Goal: Feedback & Contribution: Contribute content

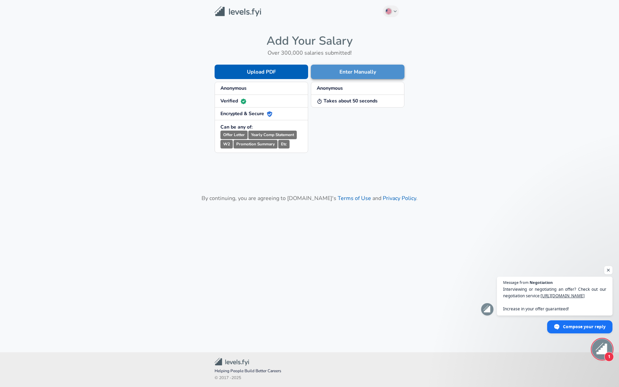
click at [373, 76] on button "Enter Manually" at bounding box center [358, 72] width 94 height 14
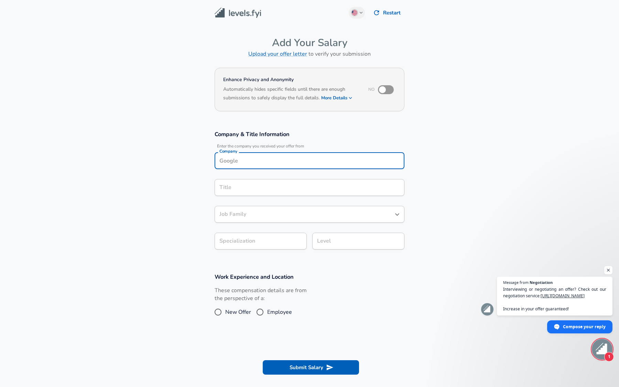
scroll to position [7, 0]
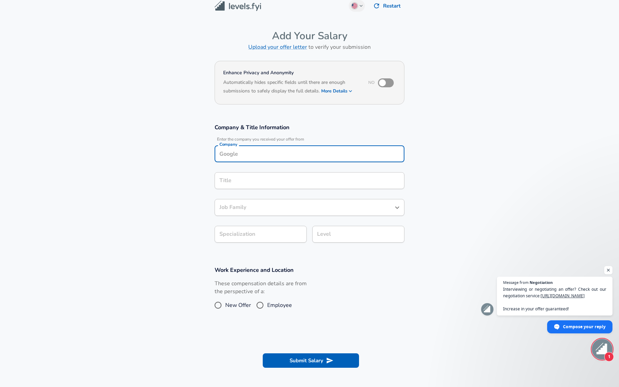
click at [265, 156] on input "Company" at bounding box center [310, 154] width 184 height 11
type input "ECOpla"
click at [261, 304] on div "These compensation details are from the perspective of a: New Offer Employee" at bounding box center [261, 298] width 92 height 36
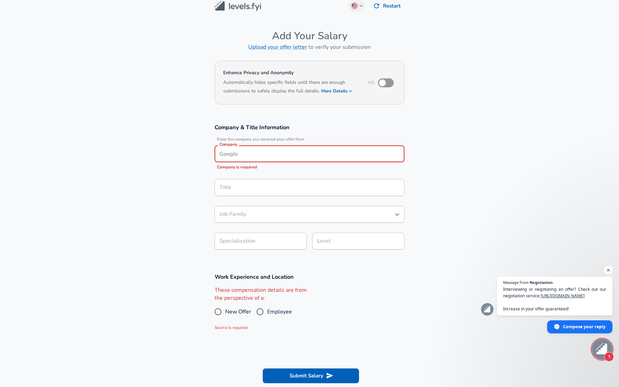
click at [244, 153] on input "Company" at bounding box center [310, 154] width 184 height 11
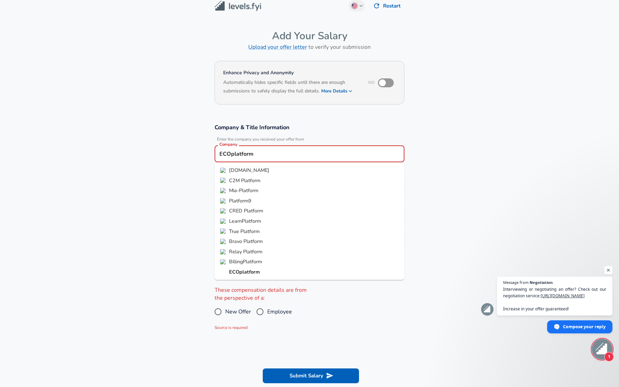
type input "ECOplatform"
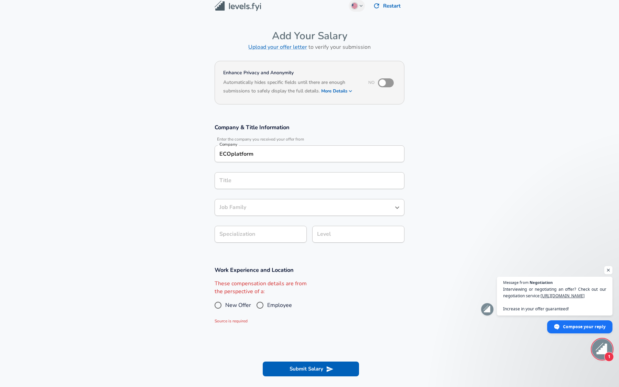
click at [462, 149] on section "Company & Title Information Enter the company you received your offer from Comp…" at bounding box center [309, 187] width 619 height 143
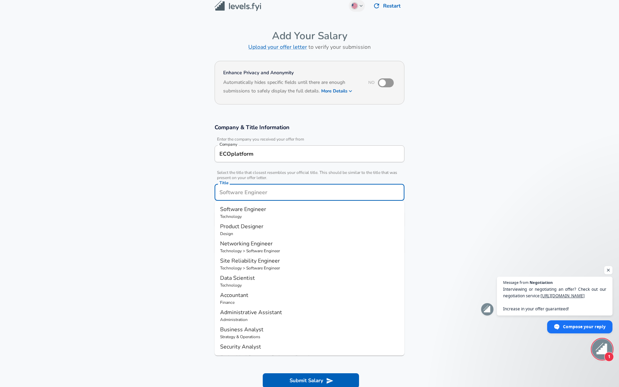
click at [254, 187] on input "Title" at bounding box center [310, 192] width 184 height 11
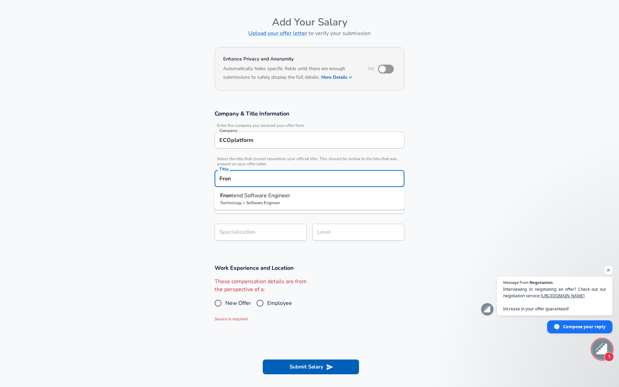
click at [286, 203] on p "Technology > Software Engineer" at bounding box center [309, 203] width 179 height 6
type input "Frontend Software Engineer"
type input "Web Development (Front-End)"
type input "Software Engineer"
type input "Frontend Software Engineer"
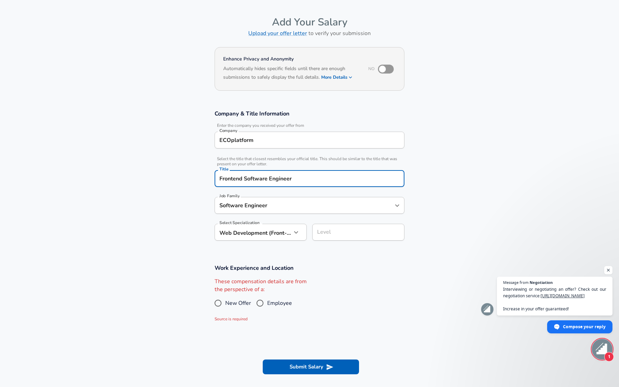
click at [342, 237] on input "Level" at bounding box center [359, 232] width 86 height 11
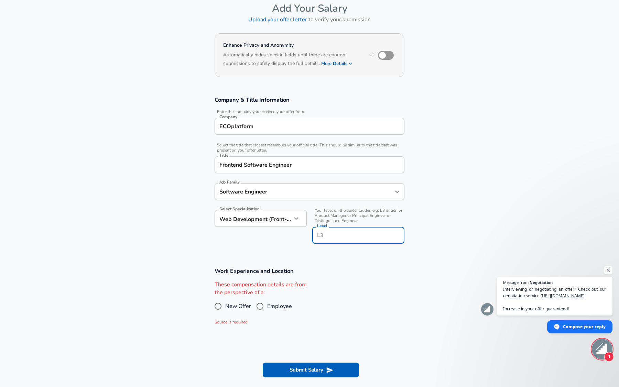
click at [464, 199] on section "Company & Title Information Enter the company you received your offer from Comp…" at bounding box center [309, 173] width 619 height 171
click at [261, 306] on input "Employee" at bounding box center [260, 306] width 14 height 11
radio input "true"
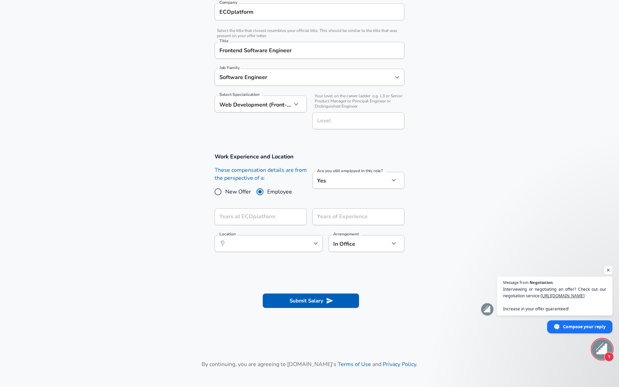
scroll to position [153, 0]
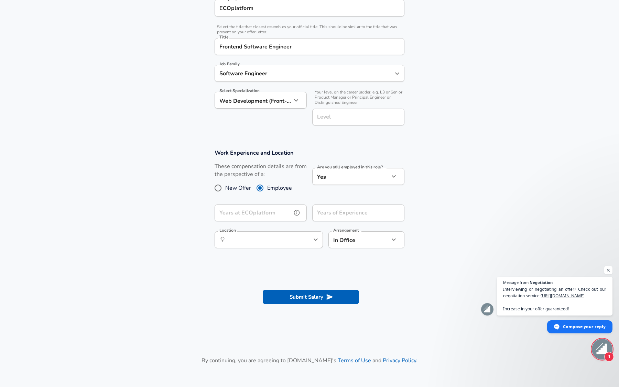
click at [272, 213] on input "Years at ECOplatform" at bounding box center [253, 213] width 77 height 17
click at [435, 204] on section "Work Experience and Location These compensation details are from the perspectiv…" at bounding box center [309, 202] width 619 height 122
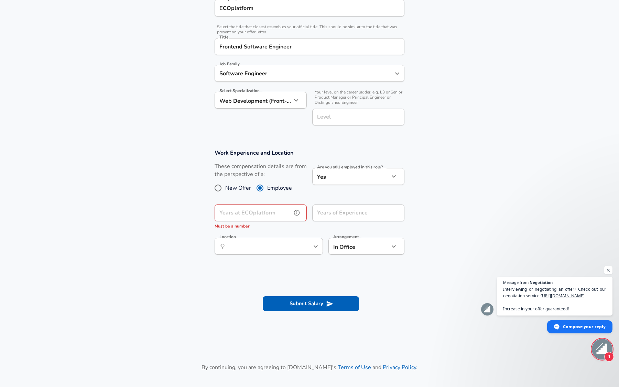
click at [266, 220] on input "Years at ECOplatform" at bounding box center [253, 213] width 77 height 17
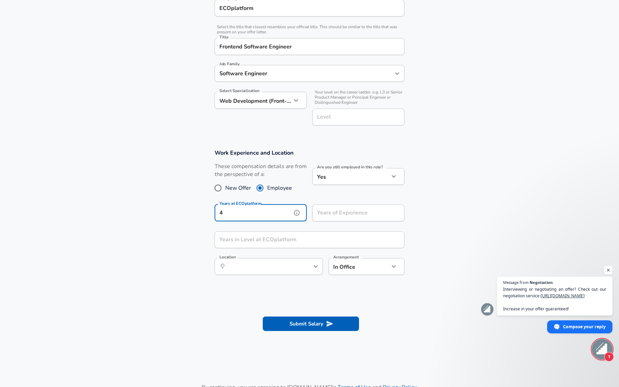
type input "4"
click at [443, 189] on section "Work Experience and Location These compensation details are from the perspectiv…" at bounding box center [309, 215] width 619 height 149
click at [364, 209] on input "Years of Experience" at bounding box center [350, 213] width 77 height 17
type input "5"
click at [454, 190] on section "Work Experience and Location These compensation details are from the perspectiv…" at bounding box center [309, 215] width 619 height 149
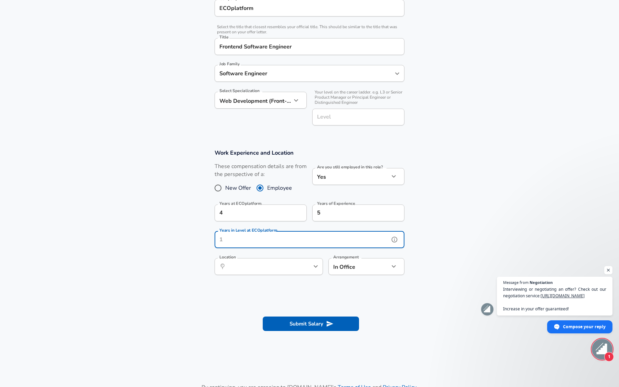
click at [301, 238] on input "Years in Level at ECOplatform" at bounding box center [302, 240] width 175 height 17
type input "4"
click at [467, 216] on section "Work Experience and Location These compensation details are from the perspectiv…" at bounding box center [309, 215] width 619 height 149
click at [282, 268] on input "Location" at bounding box center [261, 266] width 71 height 11
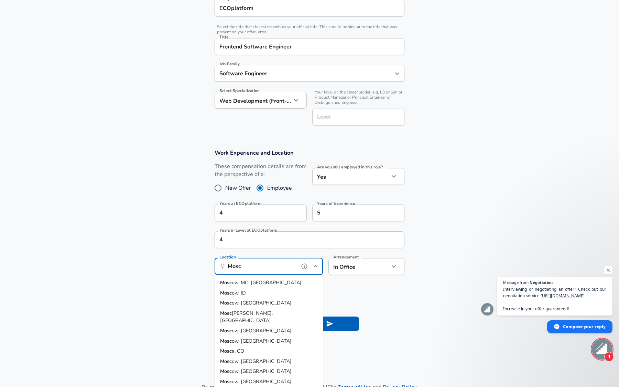
click at [272, 282] on li "Mosc ow, MC, [GEOGRAPHIC_DATA]" at bounding box center [269, 283] width 108 height 10
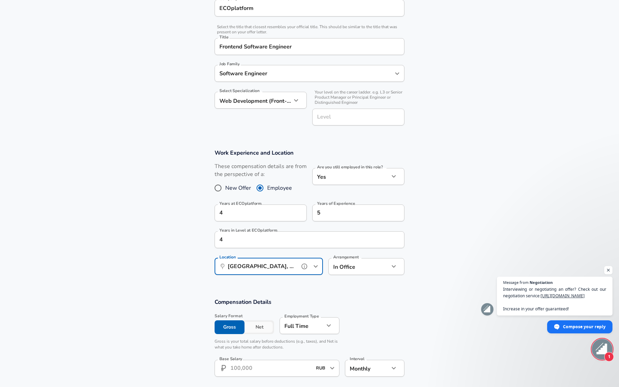
type input "[GEOGRAPHIC_DATA], MC, [GEOGRAPHIC_DATA]"
click at [467, 216] on section "Work Experience and Location These compensation details are from the perspectiv…" at bounding box center [309, 215] width 619 height 149
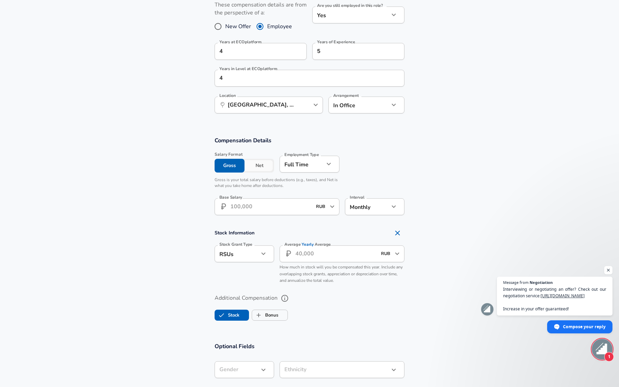
scroll to position [332, 0]
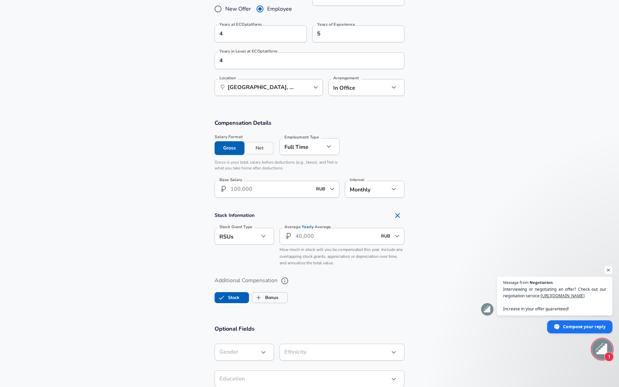
click at [256, 149] on button "Net" at bounding box center [260, 148] width 30 height 14
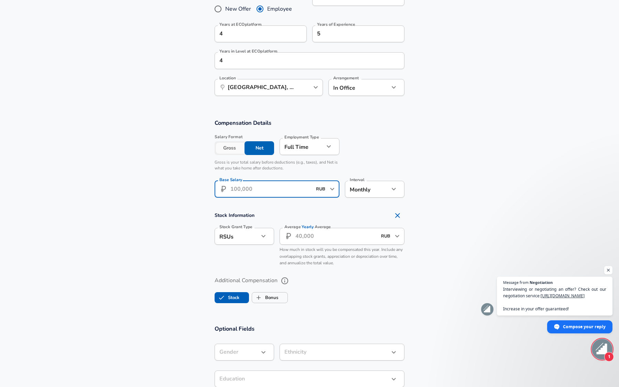
click at [275, 190] on input "Base Salary" at bounding box center [272, 189] width 82 height 17
type input "120,000"
click at [477, 196] on section "Compensation Details Salary Format Gross Net Employment Type [DEMOGRAPHIC_DATA]…" at bounding box center [309, 160] width 619 height 83
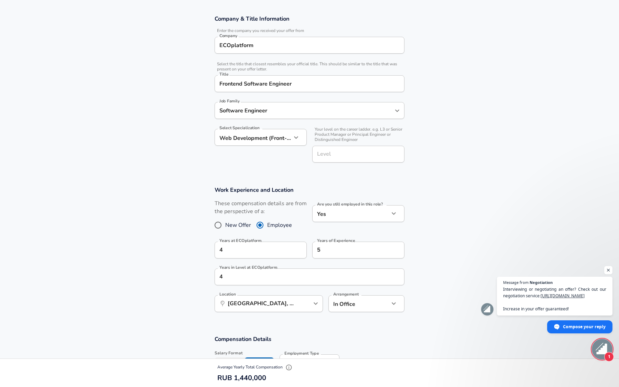
scroll to position [119, 0]
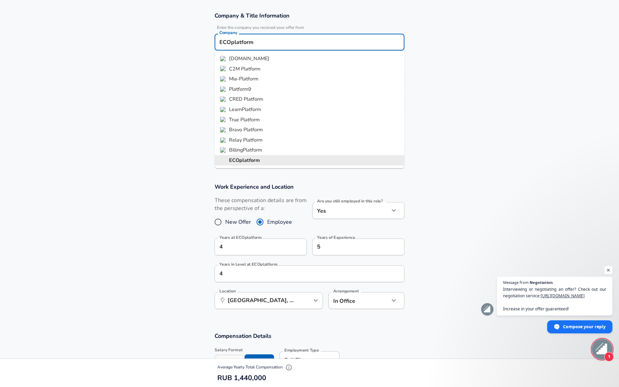
click at [234, 42] on input "ECOplatform" at bounding box center [310, 42] width 184 height 11
type input "Eplatform"
click at [475, 96] on section "Company & Title Information Enter the company you received your offer from Comp…" at bounding box center [309, 89] width 619 height 171
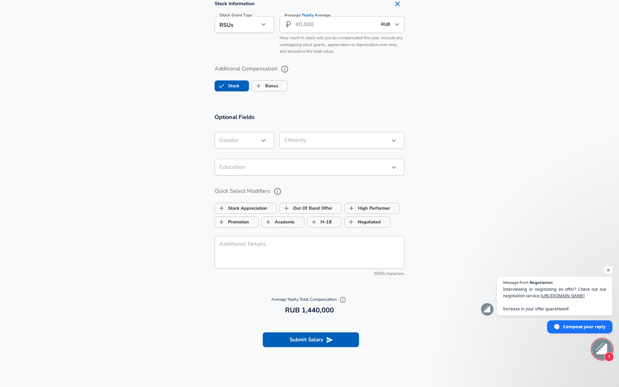
scroll to position [596, 0]
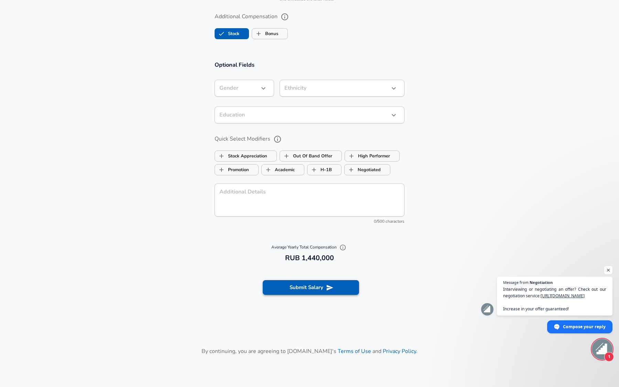
click at [332, 289] on icon "submit" at bounding box center [330, 288] width 8 height 8
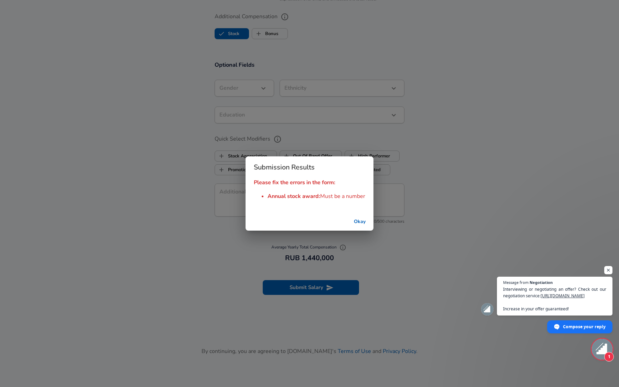
click at [359, 221] on button "Okay" at bounding box center [360, 222] width 22 height 13
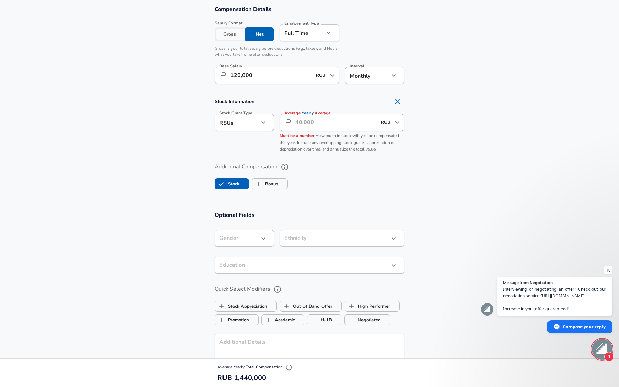
scroll to position [445, 0]
click at [353, 124] on input "Average Yearly Average" at bounding box center [337, 123] width 82 height 17
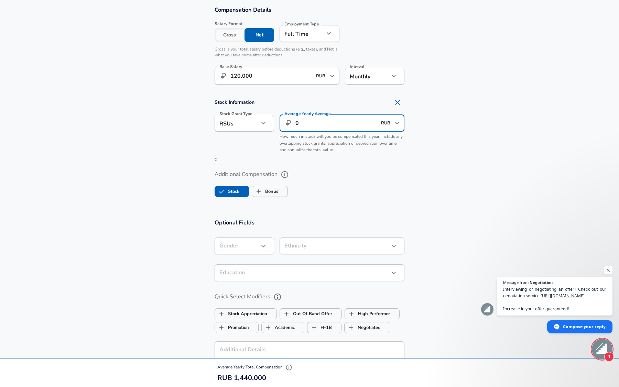
type input "0"
click at [464, 172] on section "Additional Compensation Stock Bonus" at bounding box center [309, 181] width 619 height 36
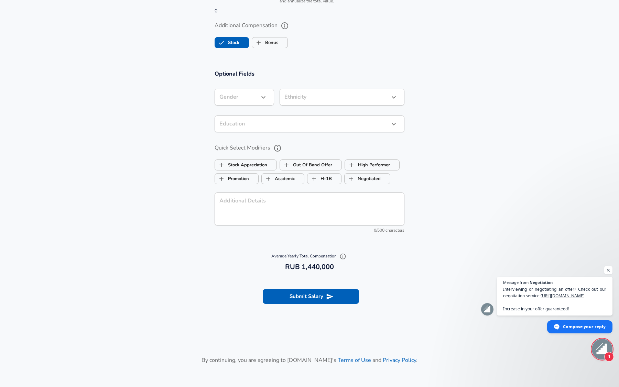
scroll to position [660, 0]
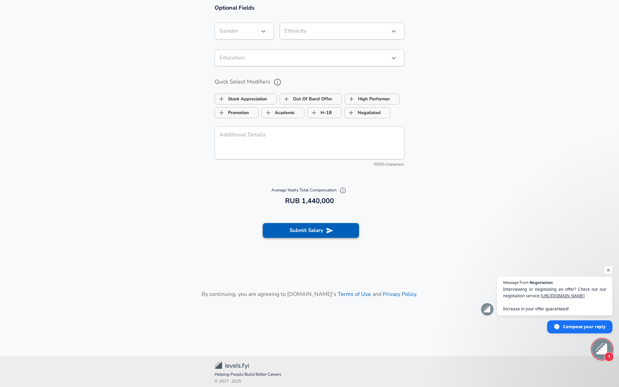
click at [341, 227] on button "Submit Salary" at bounding box center [311, 230] width 96 height 14
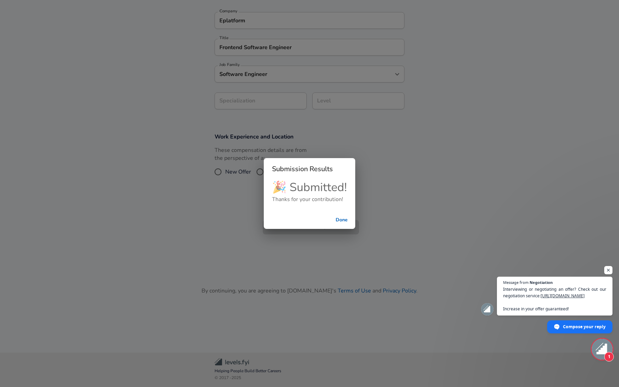
scroll to position [134, 0]
